Goal: Browse casually

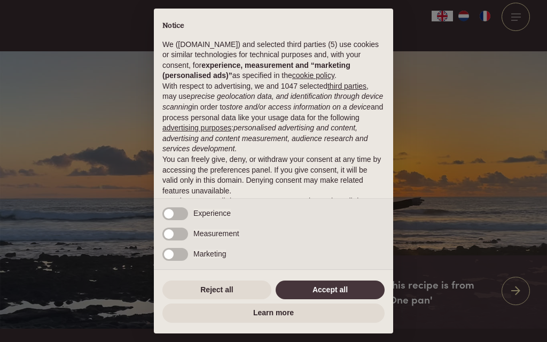
click at [332, 287] on button "Accept all" at bounding box center [329, 289] width 109 height 19
click at [333, 291] on button "Accept all" at bounding box center [329, 289] width 109 height 19
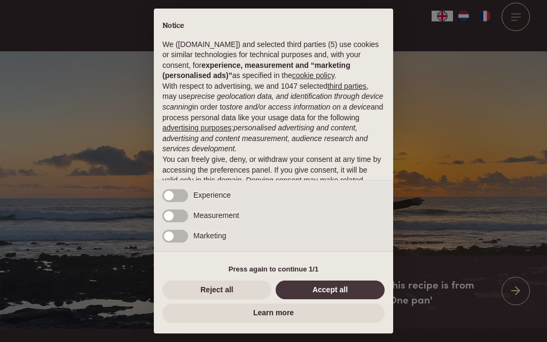
click at [311, 288] on button "Accept all" at bounding box center [329, 289] width 109 height 19
click at [321, 295] on button "Accept all" at bounding box center [329, 289] width 109 height 19
click at [366, 292] on button "Accept all" at bounding box center [329, 289] width 109 height 19
click at [208, 282] on button "Reject all" at bounding box center [216, 289] width 109 height 19
click at [335, 281] on button "Accept all" at bounding box center [329, 289] width 109 height 19
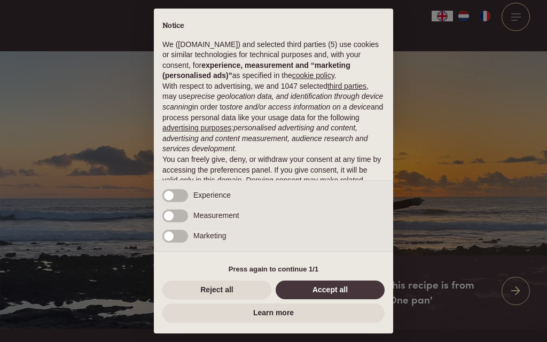
click at [339, 291] on button "Accept all" at bounding box center [329, 289] width 109 height 19
click at [452, 176] on div "× Notice We (purepascale.com) and selected third parties (5) use cookies or sim…" at bounding box center [273, 171] width 547 height 342
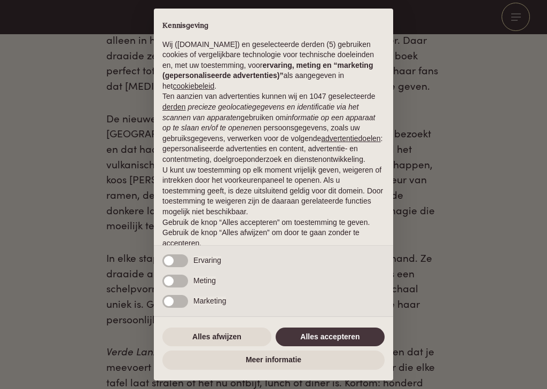
scroll to position [474, 0]
click at [318, 334] on button "Alles accepteren" at bounding box center [329, 336] width 109 height 19
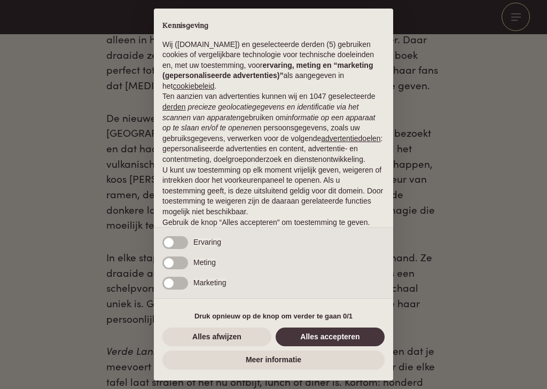
scroll to position [33, 0]
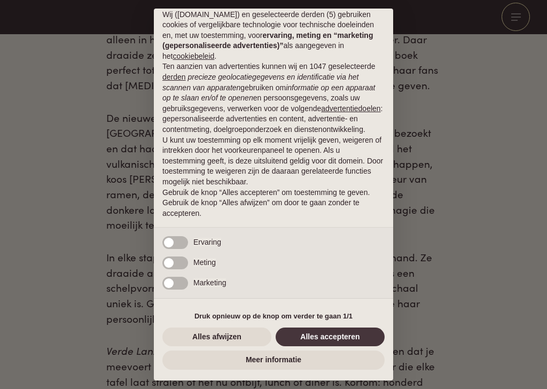
click at [320, 345] on button "Alles accepteren" at bounding box center [329, 336] width 109 height 19
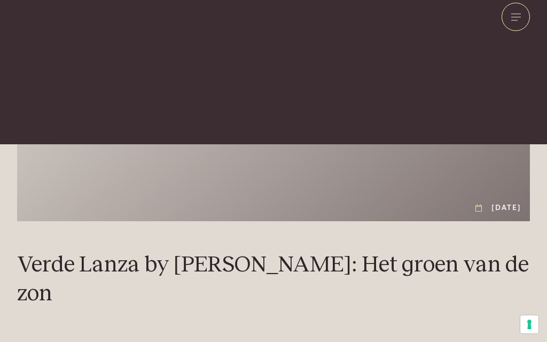
scroll to position [-18, 0]
